Goal: Task Accomplishment & Management: Manage account settings

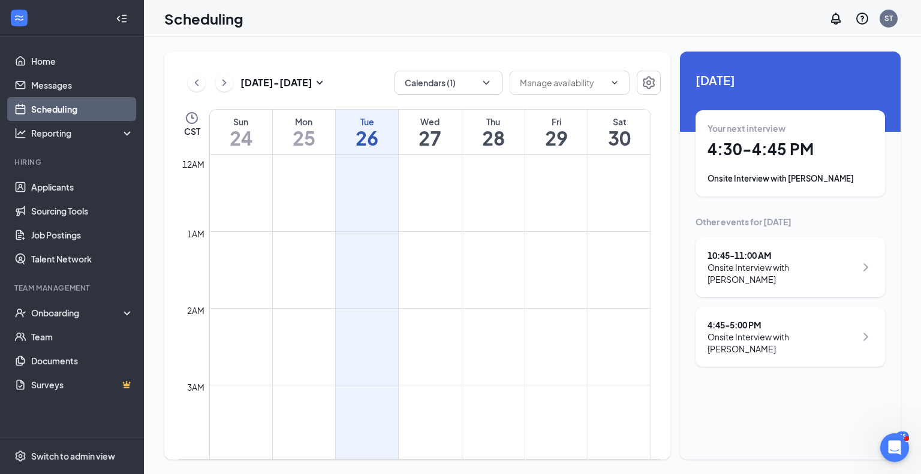
scroll to position [999, 0]
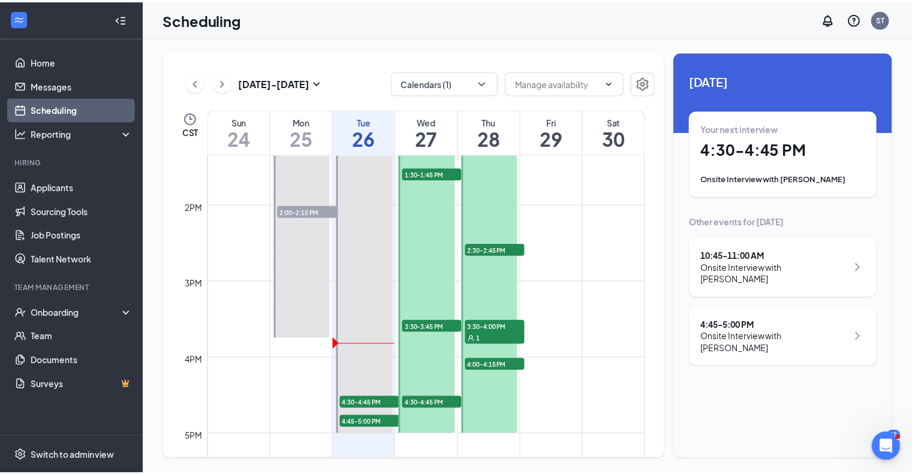
scroll to position [1031, 0]
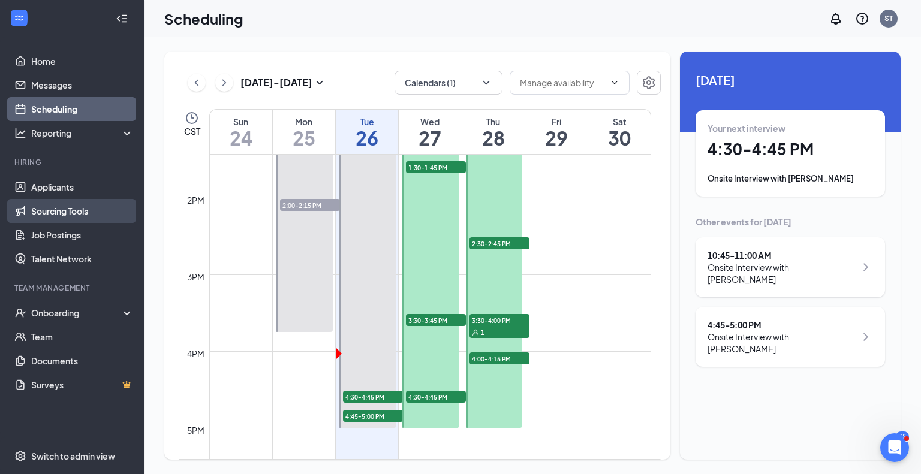
click at [68, 211] on link "Sourcing Tools" at bounding box center [82, 211] width 102 height 24
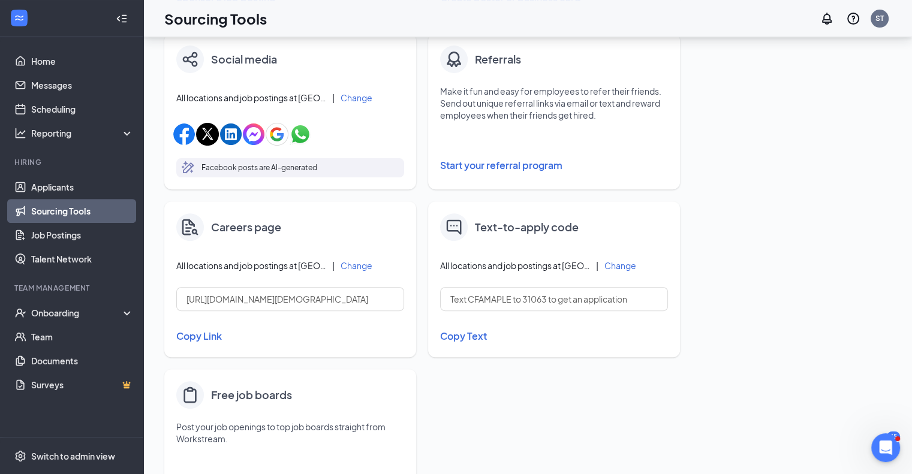
scroll to position [386, 0]
click at [254, 301] on input "[URL][DOMAIN_NAME][DEMOGRAPHIC_DATA]" at bounding box center [290, 298] width 228 height 24
click at [193, 330] on button "Copy Link" at bounding box center [290, 335] width 228 height 20
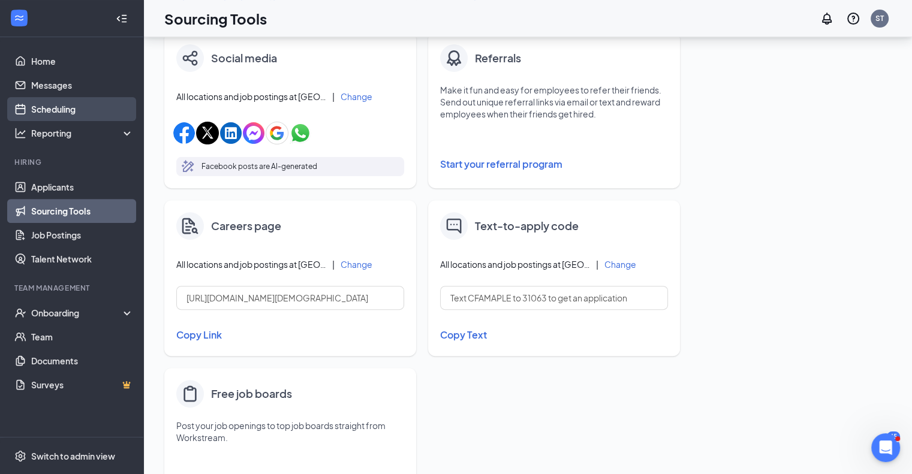
drag, startPoint x: 61, startPoint y: 114, endPoint x: 56, endPoint y: 107, distance: 8.6
click at [56, 107] on link "Scheduling" at bounding box center [82, 109] width 102 height 24
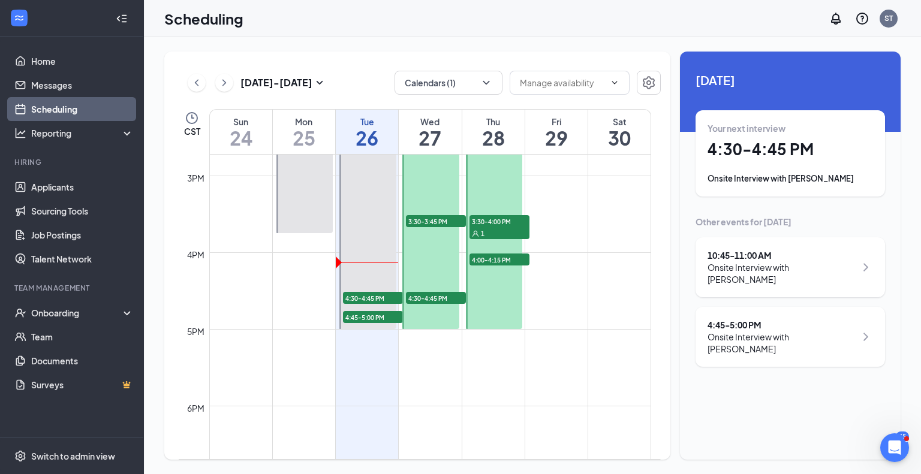
scroll to position [1136, 0]
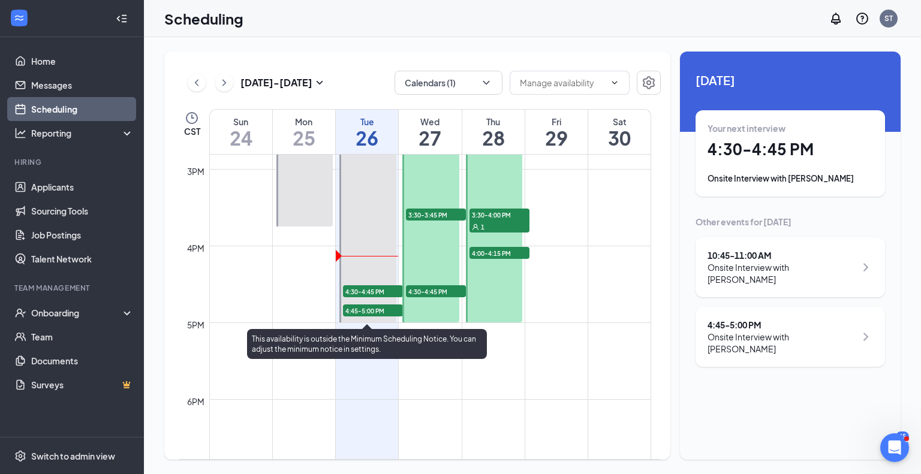
click at [384, 308] on span "4:45-5:00 PM" at bounding box center [373, 310] width 60 height 12
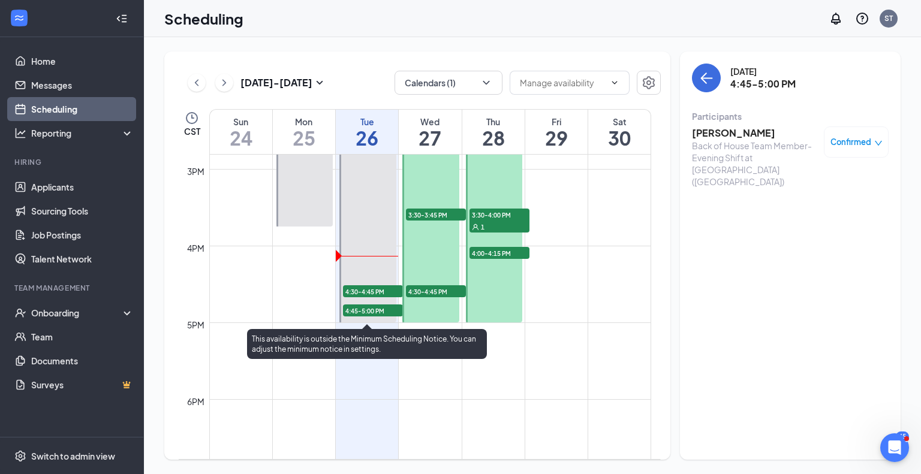
click at [375, 287] on span "4:30-4:45 PM" at bounding box center [373, 291] width 60 height 12
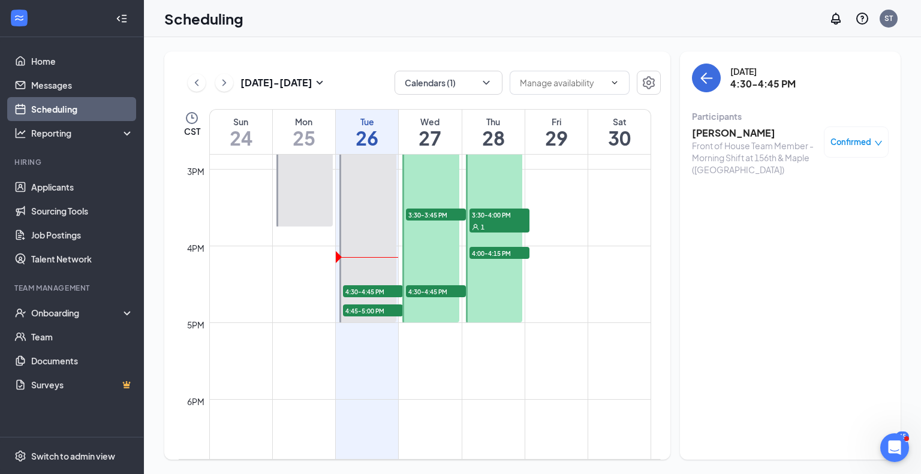
click at [747, 137] on h3 "[PERSON_NAME]" at bounding box center [755, 132] width 126 height 13
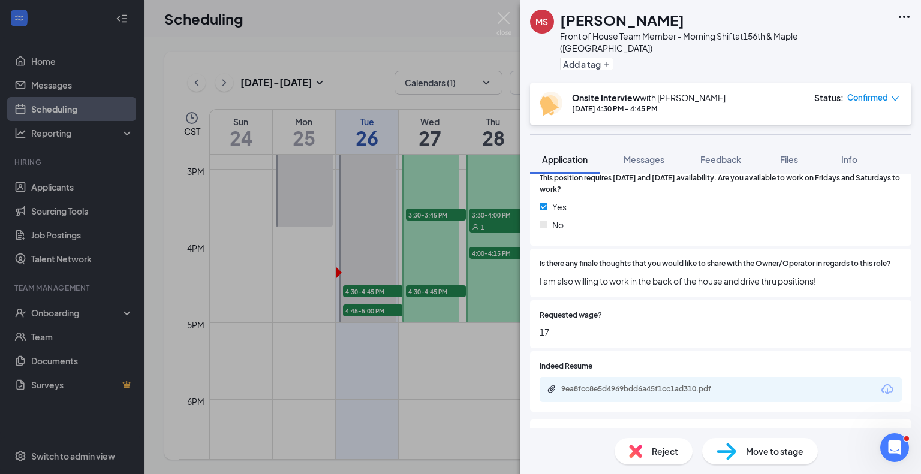
scroll to position [934, 0]
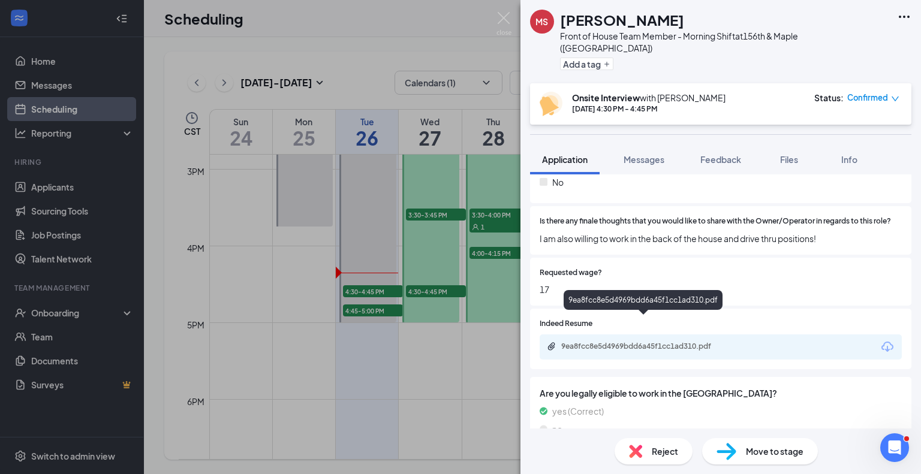
click at [681, 342] on div "9ea8fcc8e5d4969bdd6a45f1cc1ad310.pdf" at bounding box center [645, 347] width 168 height 10
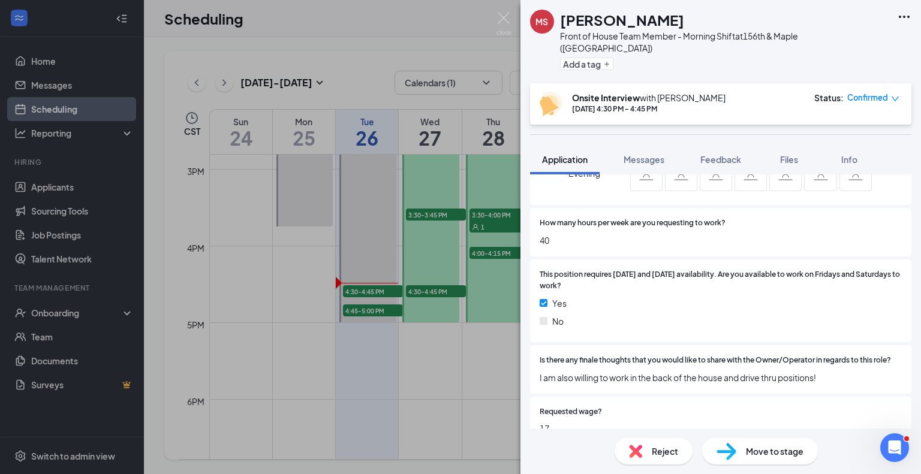
scroll to position [774, 0]
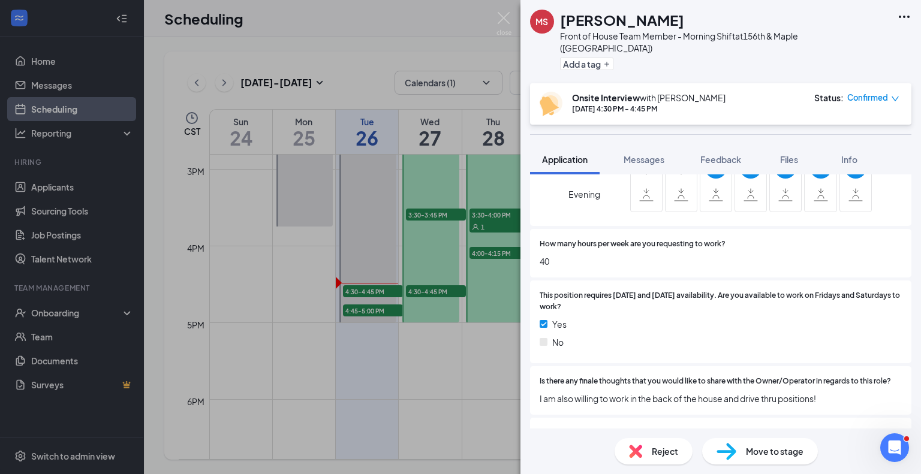
click at [369, 309] on div "[PERSON_NAME] Front of House Team Member - Morning Shift at 156th & Maple ([GEO…" at bounding box center [460, 237] width 921 height 474
click at [502, 14] on img at bounding box center [503, 23] width 15 height 23
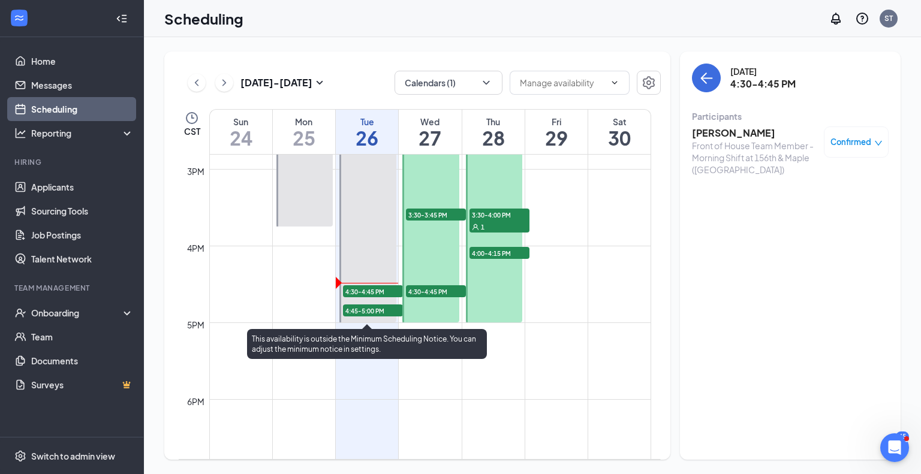
click at [370, 310] on span "4:45-5:00 PM" at bounding box center [373, 310] width 60 height 12
click at [377, 289] on span "4:30-4:45 PM" at bounding box center [373, 291] width 60 height 12
click at [374, 312] on span "4:45-5:00 PM" at bounding box center [373, 310] width 60 height 12
click at [370, 292] on span "4:30-4:45 PM" at bounding box center [373, 291] width 60 height 12
click at [371, 307] on span "4:45-5:00 PM" at bounding box center [373, 310] width 60 height 12
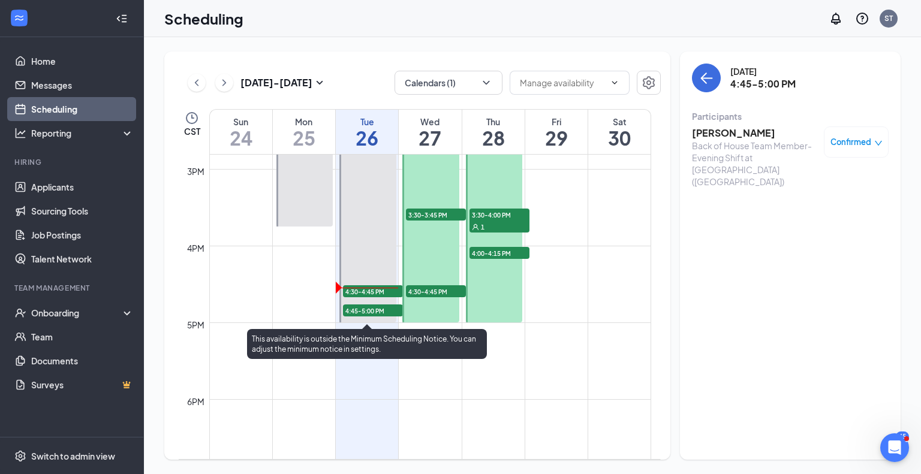
click at [372, 290] on span "4:30-4:45 PM" at bounding box center [373, 291] width 60 height 12
click at [367, 309] on span "4:45-5:00 PM" at bounding box center [373, 310] width 60 height 12
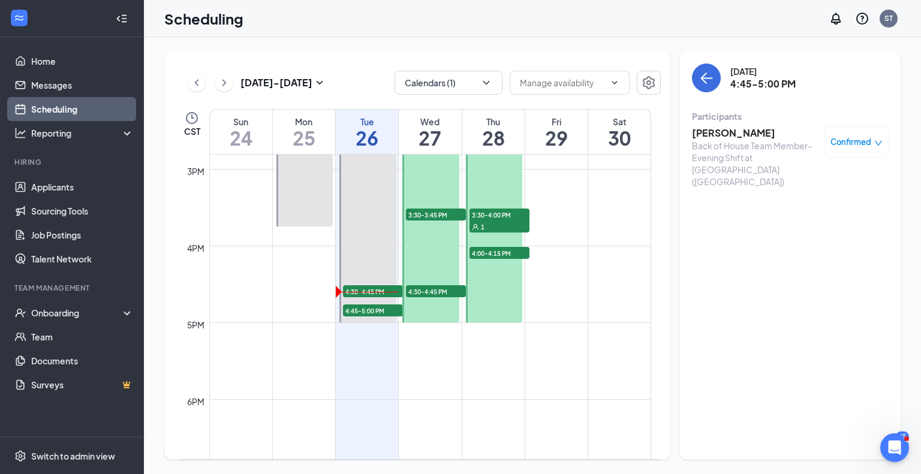
click at [738, 135] on h3 "[PERSON_NAME]" at bounding box center [755, 132] width 126 height 13
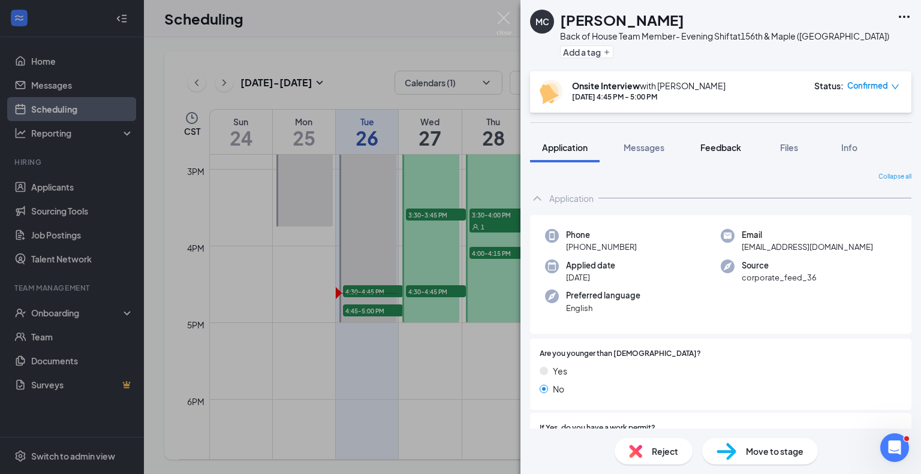
click at [724, 146] on span "Feedback" at bounding box center [720, 147] width 41 height 11
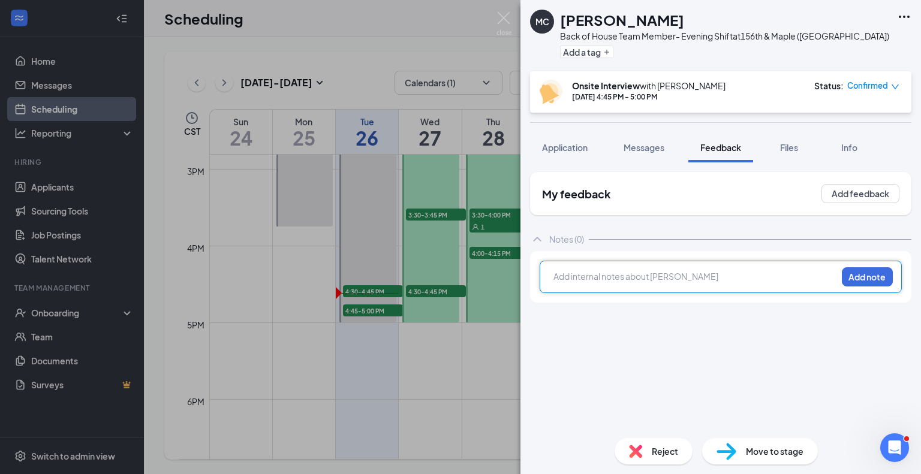
click at [571, 277] on div at bounding box center [695, 276] width 282 height 13
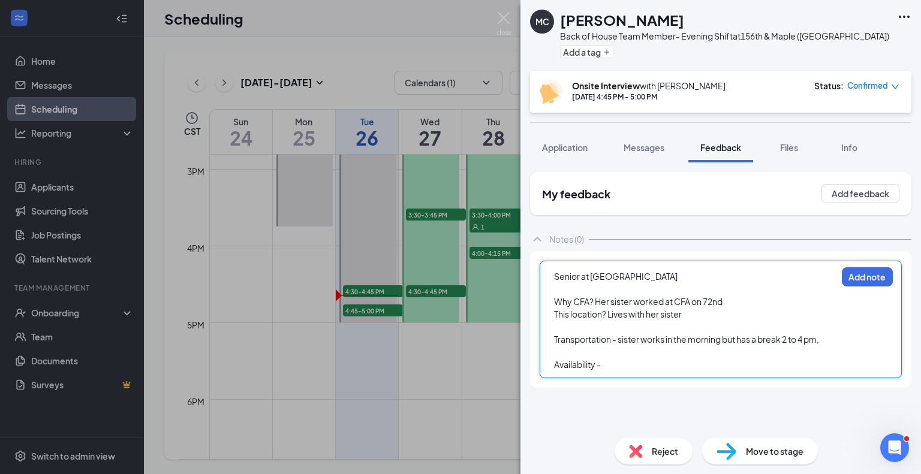
click at [630, 270] on div "Senior at [GEOGRAPHIC_DATA]" at bounding box center [695, 276] width 282 height 13
click at [609, 366] on div "Availability -" at bounding box center [695, 364] width 282 height 13
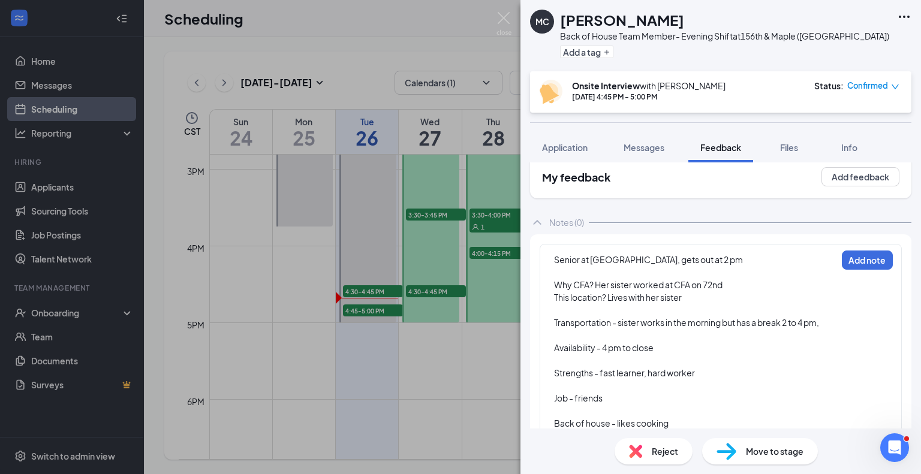
scroll to position [59, 0]
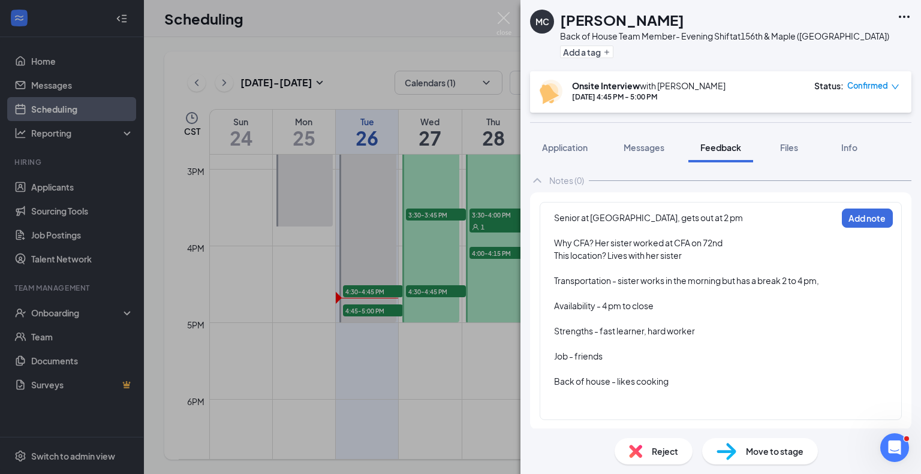
click at [565, 403] on div at bounding box center [695, 406] width 282 height 13
click at [560, 405] on div at bounding box center [695, 406] width 282 height 13
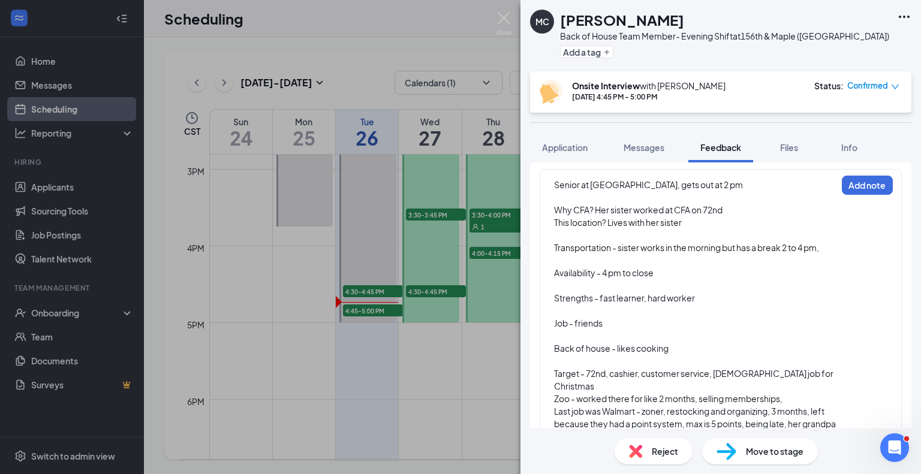
scroll to position [134, 0]
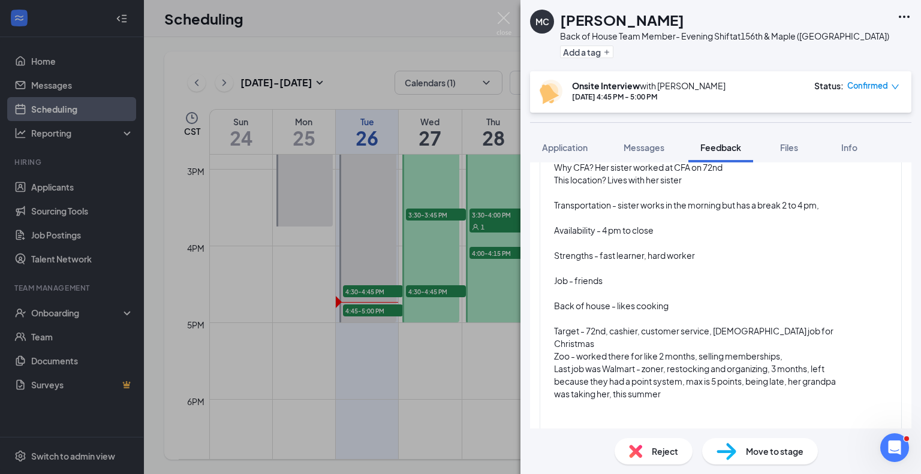
click at [556, 413] on div at bounding box center [695, 419] width 282 height 13
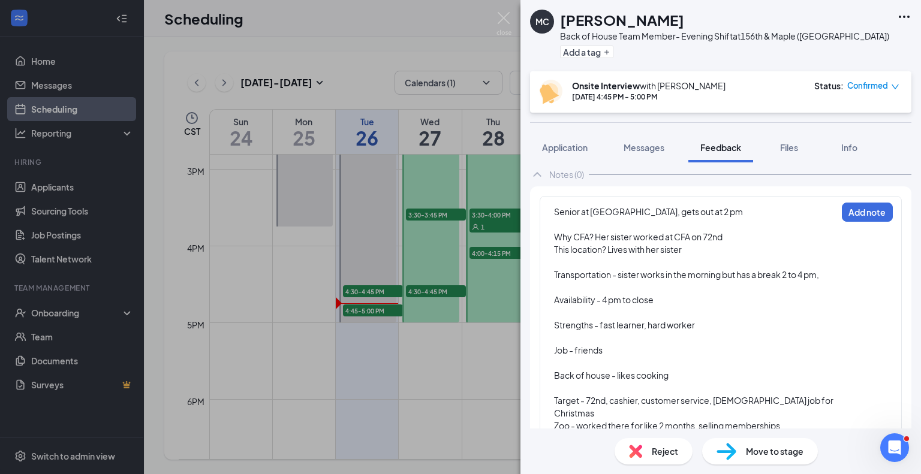
scroll to position [70, 0]
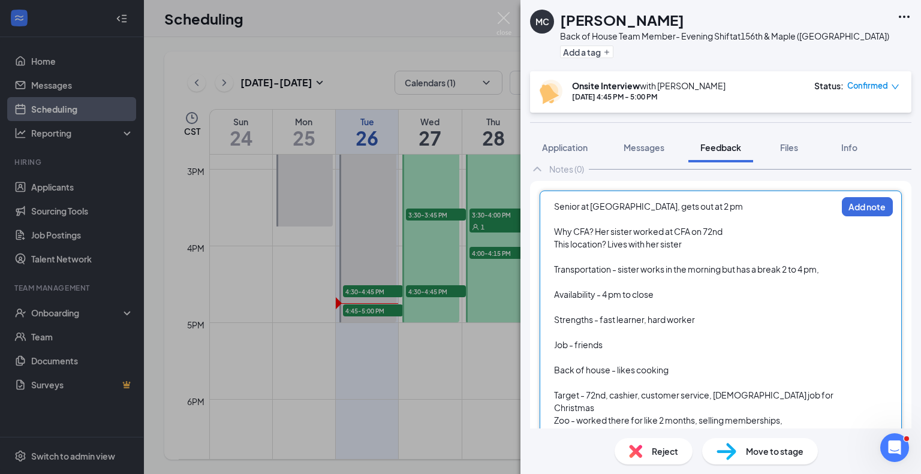
click at [746, 234] on div "Why CFA? Her sister worked at CFA on 72nd" at bounding box center [695, 231] width 282 height 13
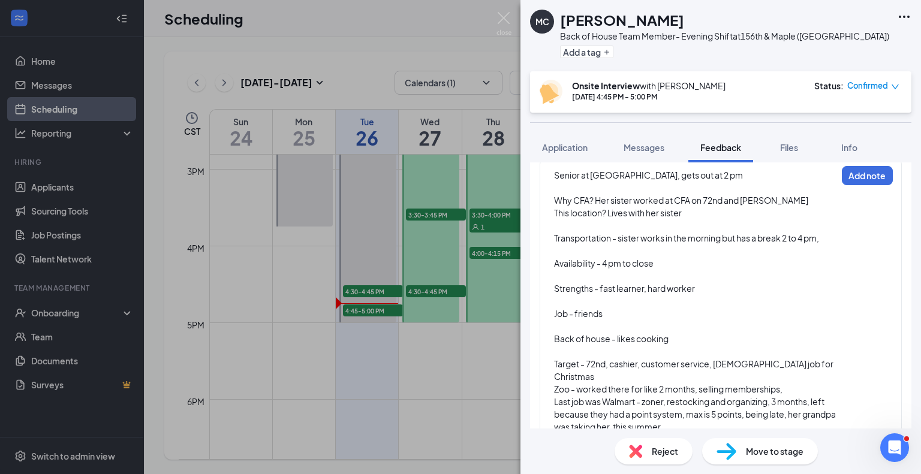
scroll to position [159, 0]
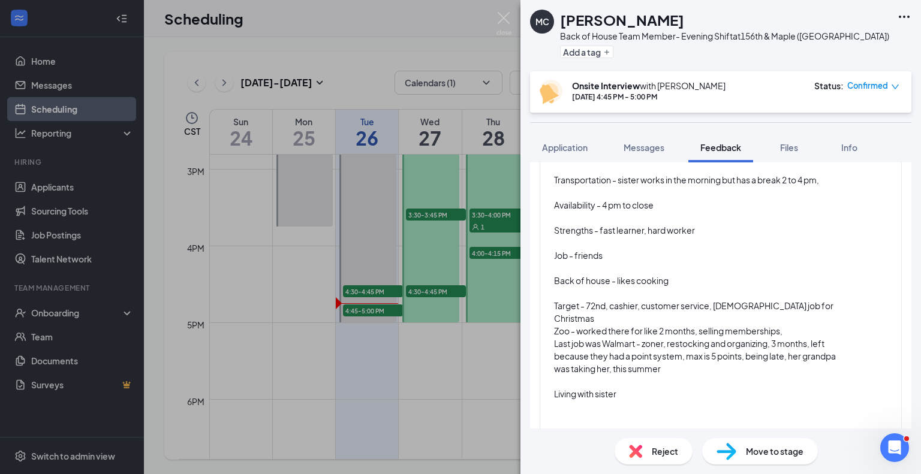
click at [627, 388] on div "Living with sister" at bounding box center [695, 394] width 282 height 13
click at [659, 206] on div "Availability - 4 pm to close" at bounding box center [695, 205] width 282 height 13
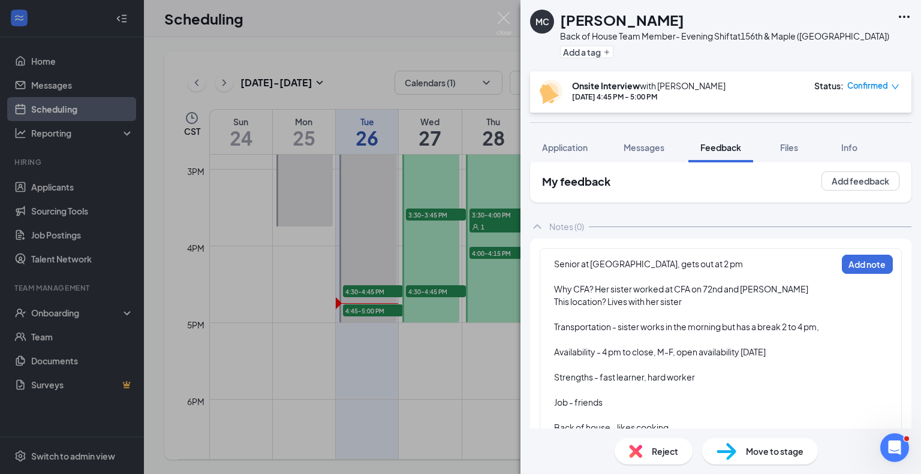
scroll to position [0, 0]
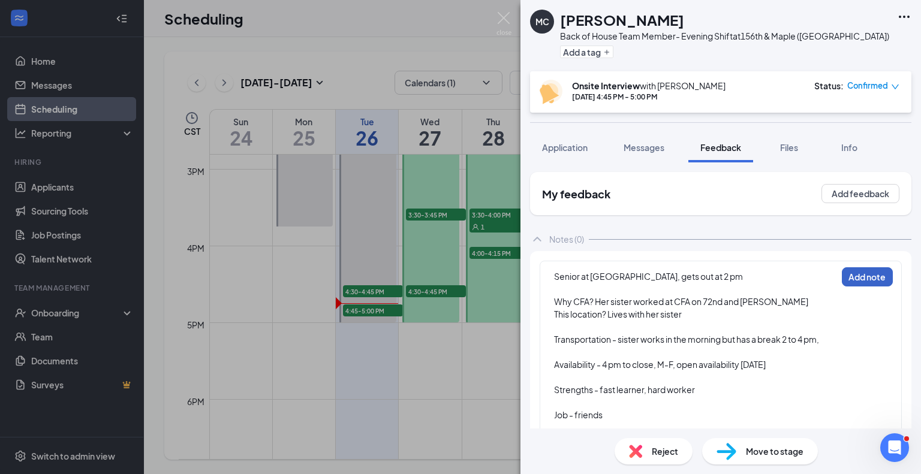
click at [865, 277] on button "Add note" at bounding box center [866, 276] width 51 height 19
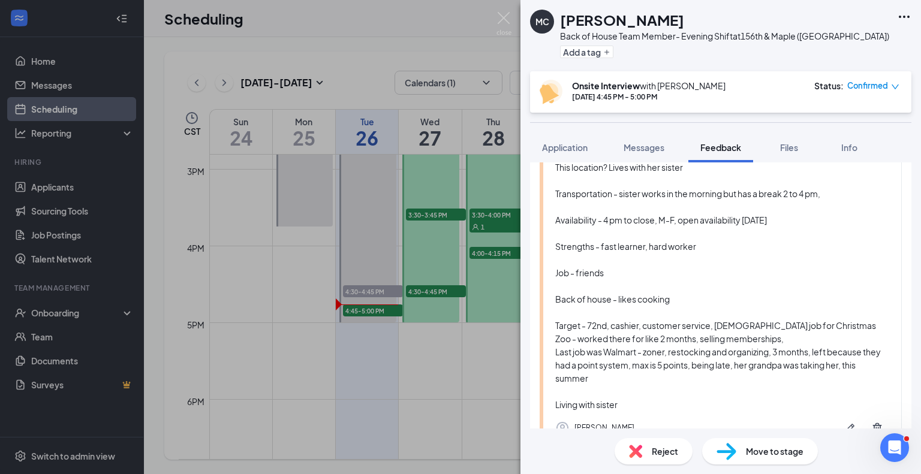
scroll to position [245, 0]
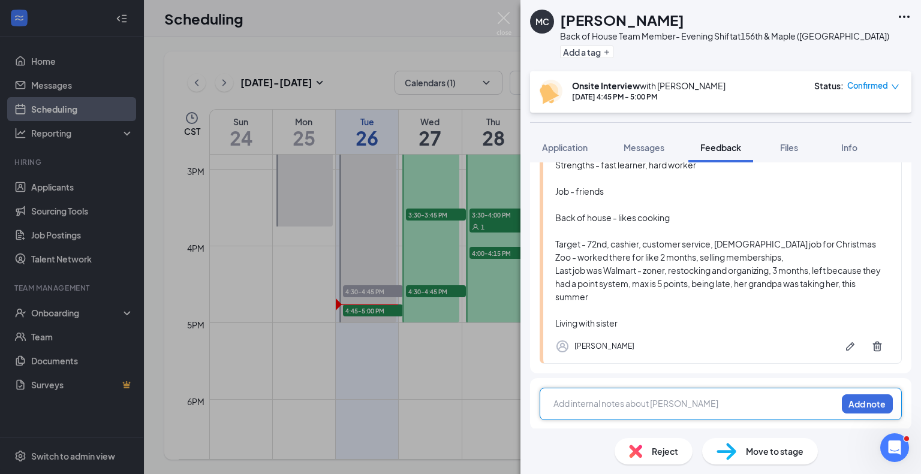
click at [563, 400] on div at bounding box center [695, 403] width 282 height 13
click at [554, 402] on span "Reject. She is going to struggle to come on time." at bounding box center [647, 403] width 187 height 11
drag, startPoint x: 710, startPoint y: 405, endPoint x: 686, endPoint y: 403, distance: 23.4
click at [686, 403] on span "Reject. She is going to struggle to come on time." at bounding box center [647, 403] width 187 height 11
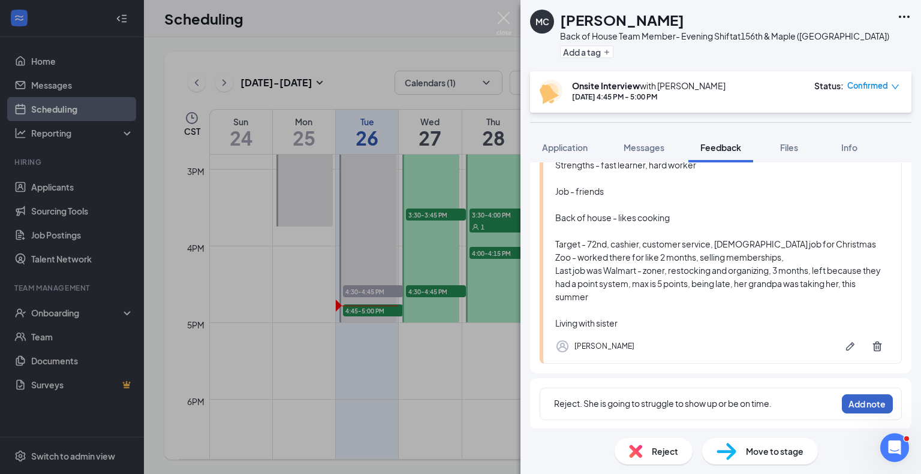
click at [851, 403] on button "Add note" at bounding box center [866, 403] width 51 height 19
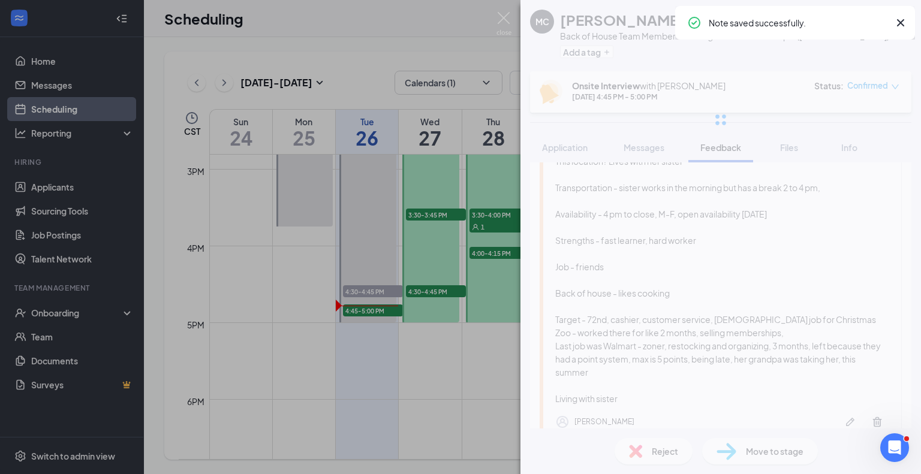
scroll to position [0, 0]
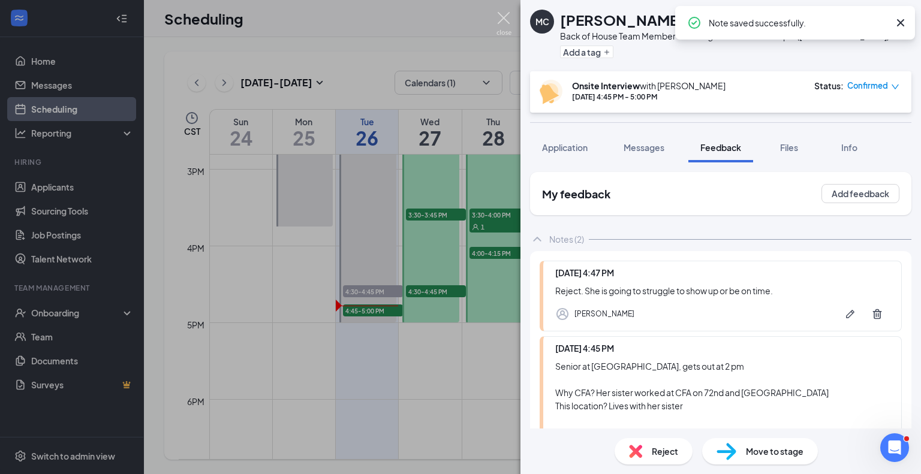
click at [506, 15] on img at bounding box center [503, 23] width 15 height 23
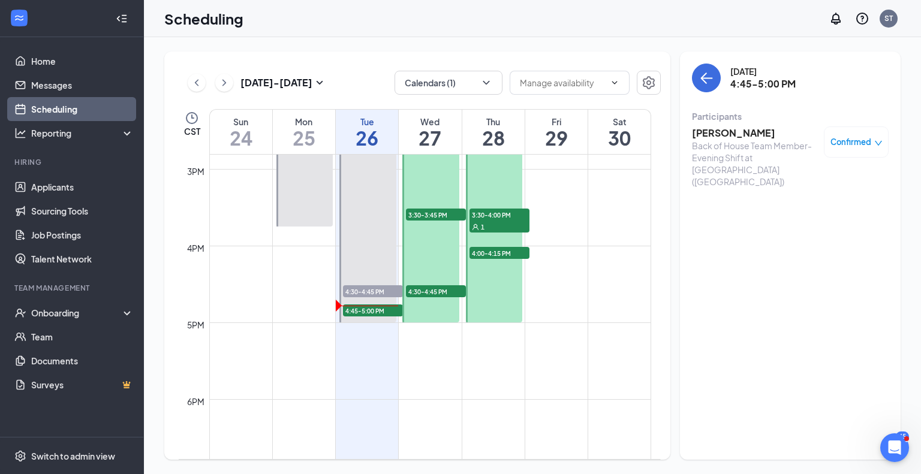
click at [724, 138] on h3 "[PERSON_NAME]" at bounding box center [755, 132] width 126 height 13
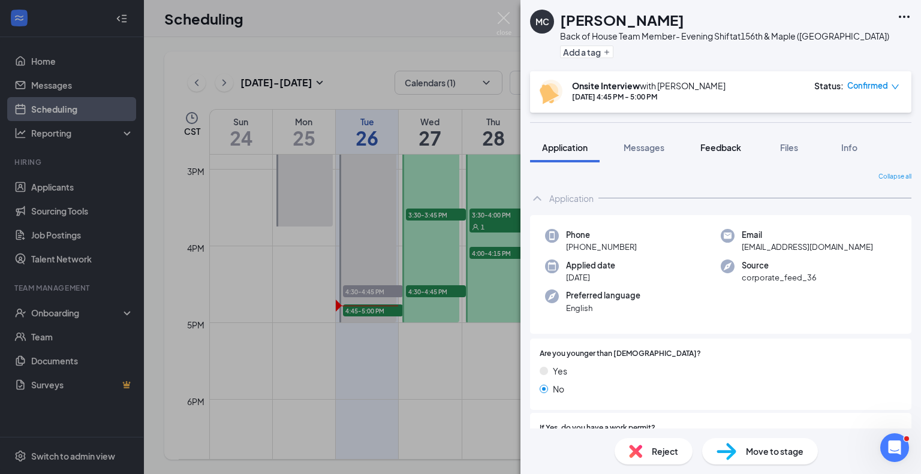
click at [717, 148] on span "Feedback" at bounding box center [720, 147] width 41 height 11
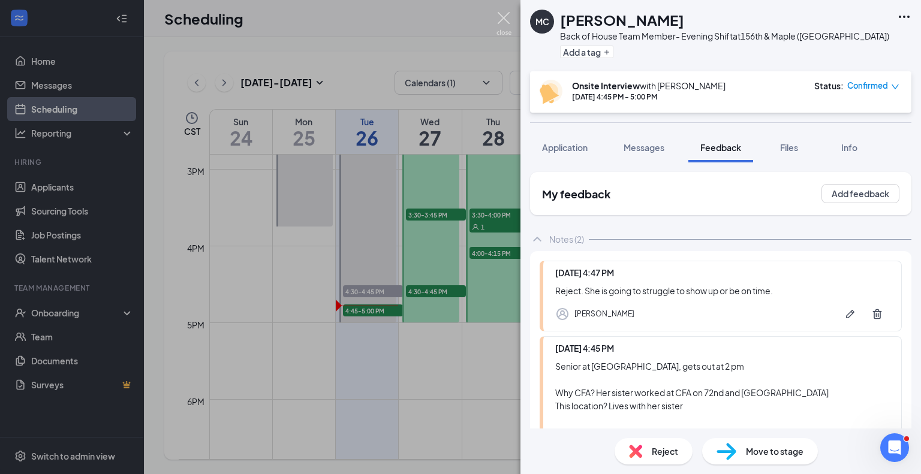
click at [501, 14] on img at bounding box center [503, 23] width 15 height 23
